Goal: Find contact information: Find contact information

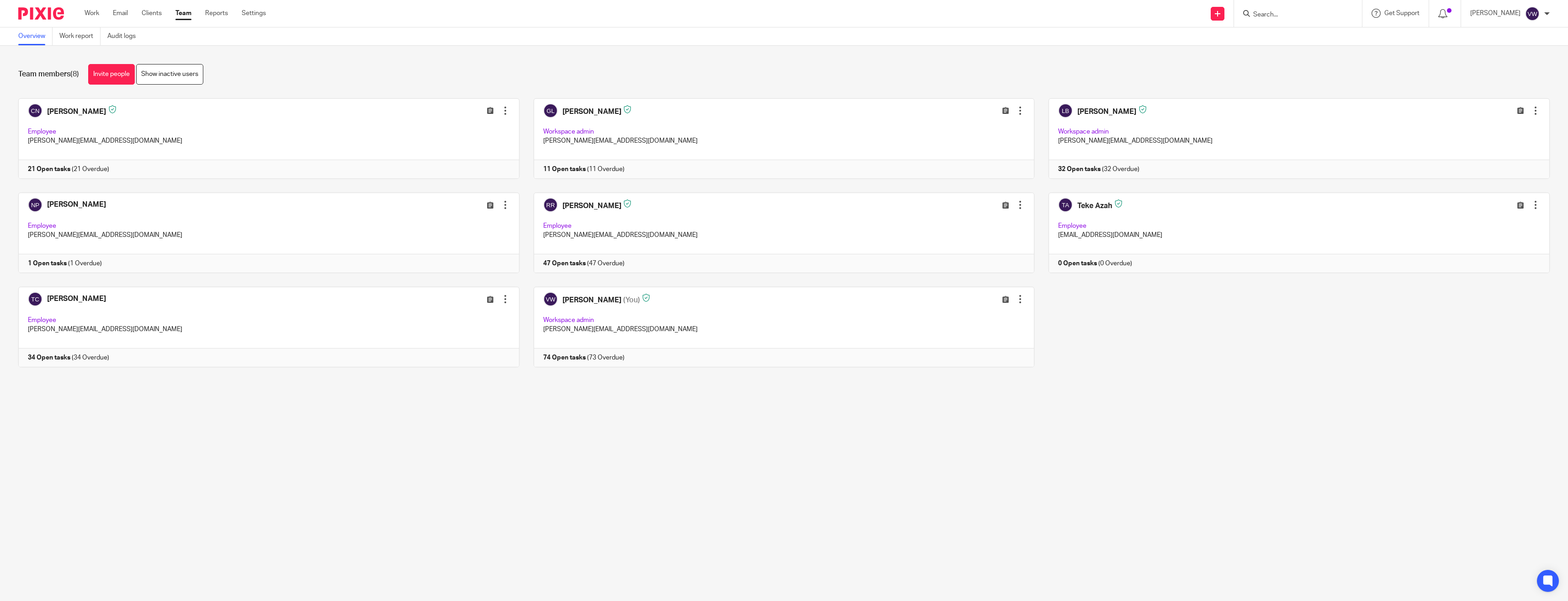
click at [1257, 12] on input "Search" at bounding box center [1294, 15] width 82 height 8
type input "macrea"
click at [1304, 36] on link at bounding box center [1348, 36] width 196 height 13
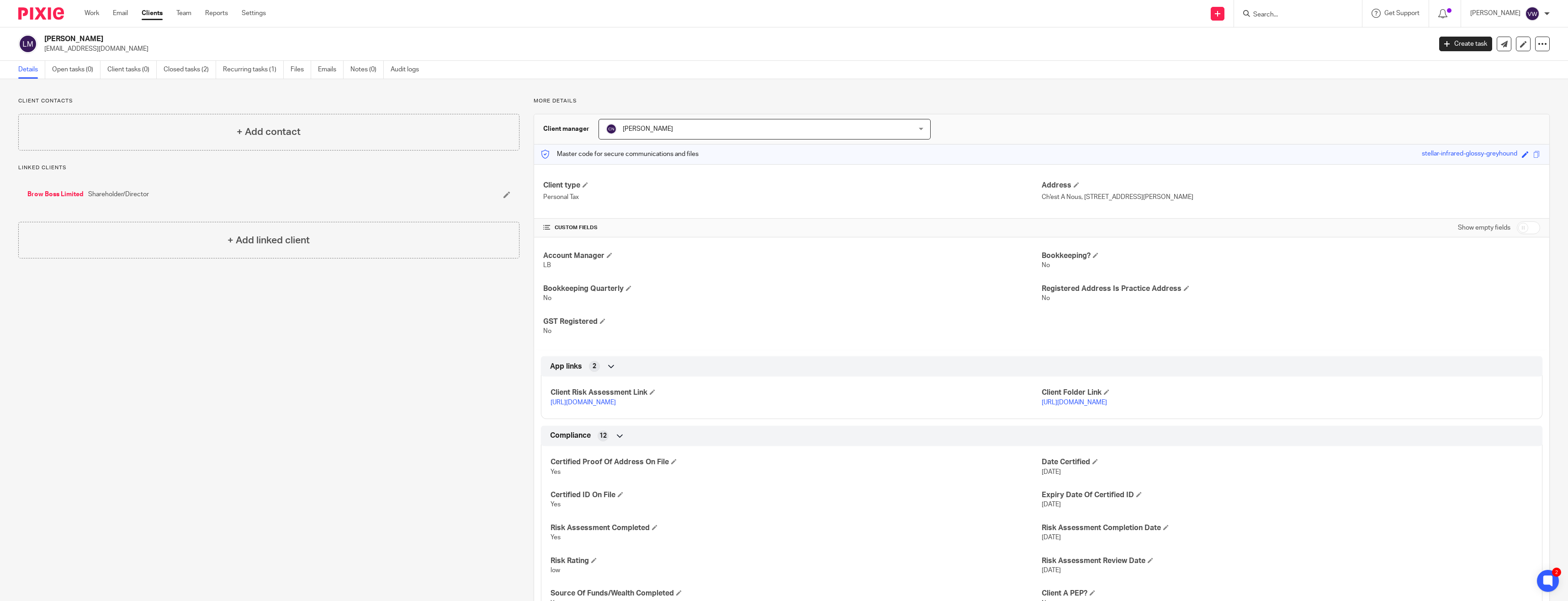
drag, startPoint x: 123, startPoint y: 48, endPoint x: 43, endPoint y: 51, distance: 80.1
click at [43, 51] on div "[PERSON_NAME] [EMAIL_ADDRESS][DOMAIN_NAME]" at bounding box center [722, 44] width 1408 height 19
copy p "[EMAIL_ADDRESS][DOMAIN_NAME]"
